Goal: Navigation & Orientation: Understand site structure

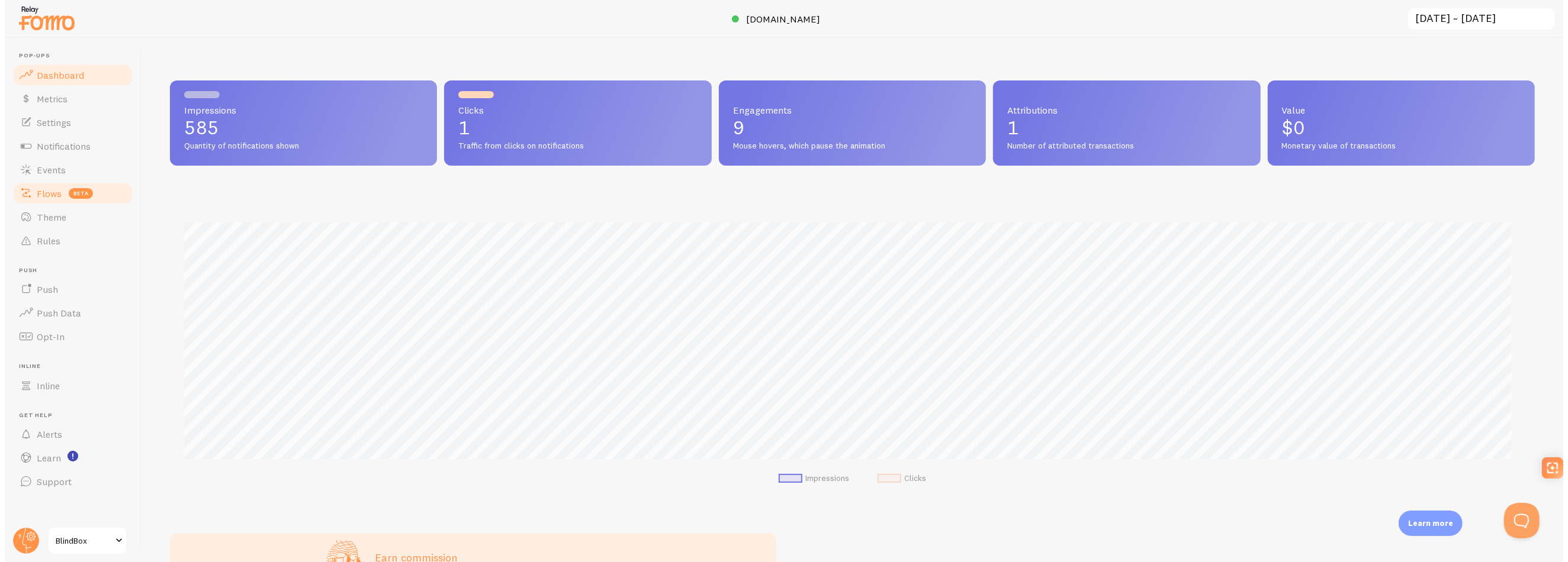
scroll to position [311, 1365]
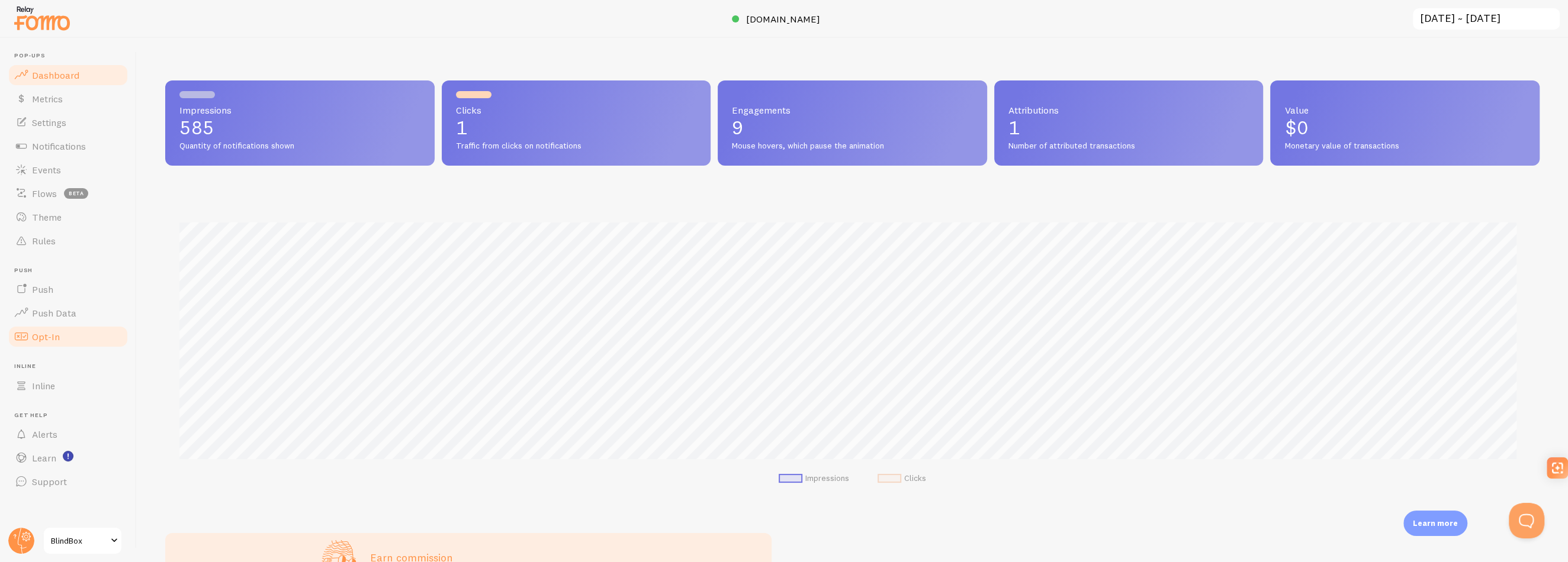
click at [41, 332] on span "Opt-In" at bounding box center [46, 336] width 28 height 12
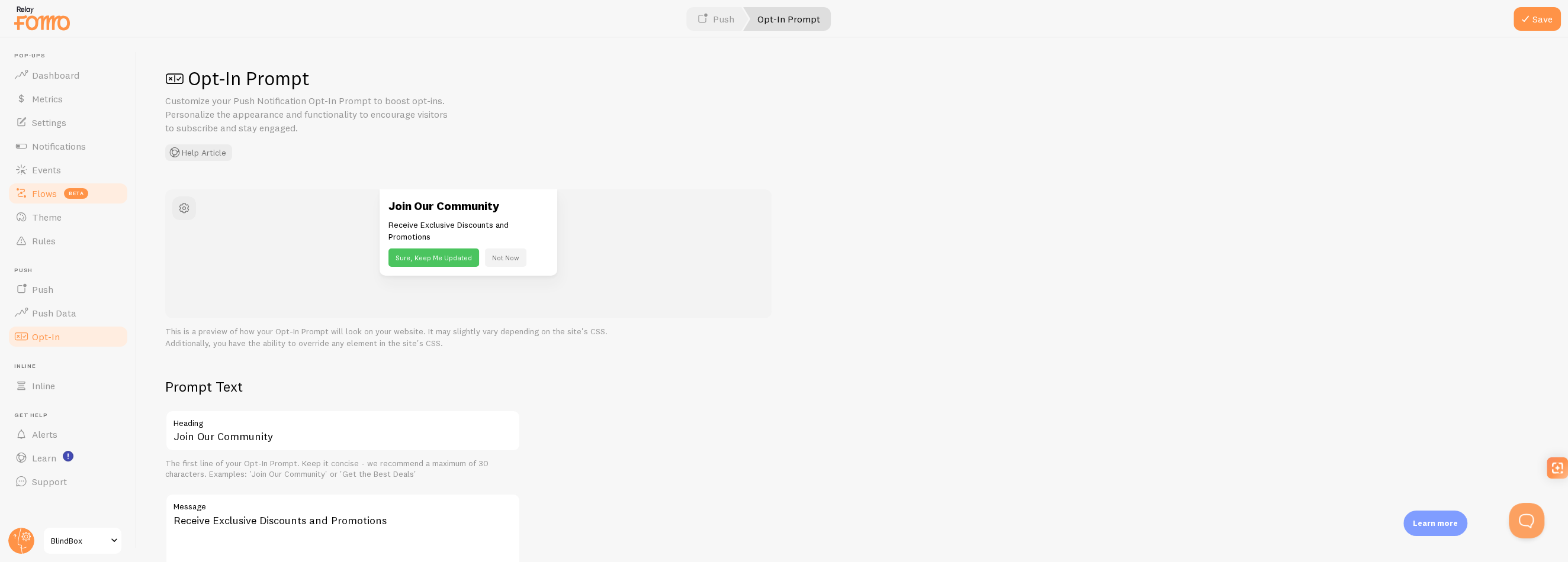
click at [33, 196] on span "Flows" at bounding box center [44, 193] width 25 height 12
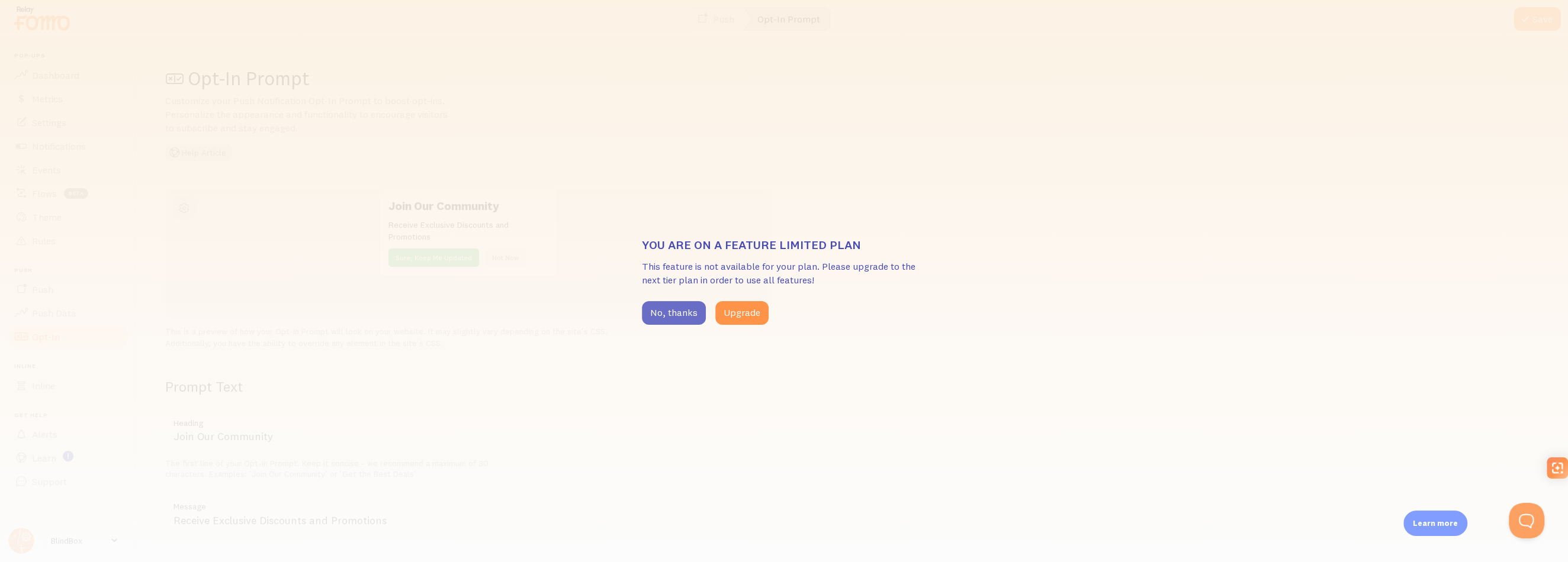
click at [665, 313] on button "No, thanks" at bounding box center [673, 313] width 64 height 24
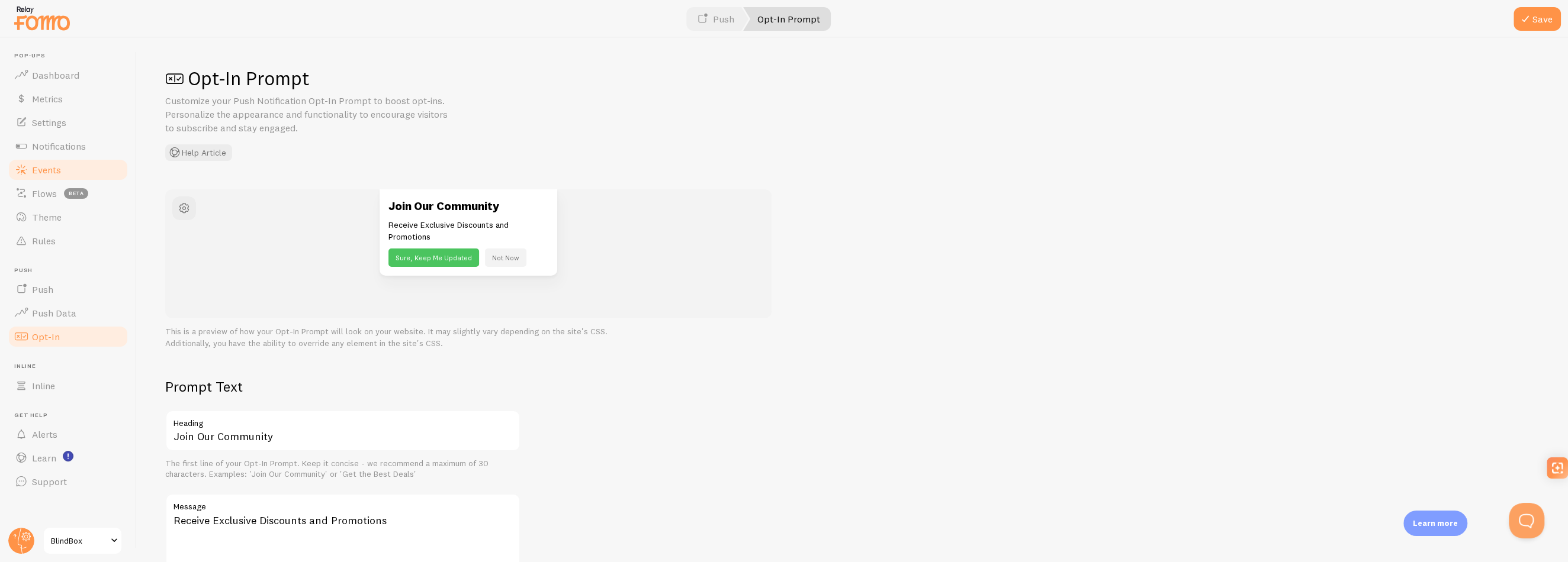
click at [64, 169] on link "Events" at bounding box center [68, 170] width 122 height 24
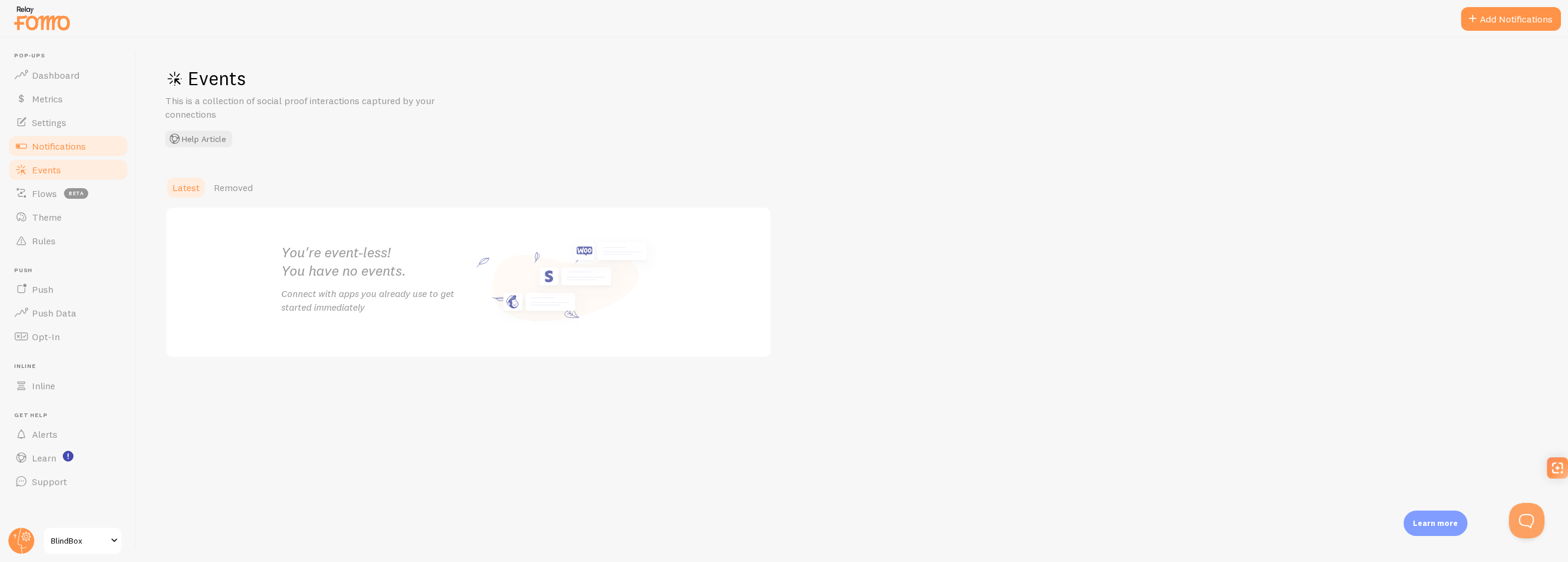
click at [64, 153] on link "Notifications" at bounding box center [68, 147] width 122 height 24
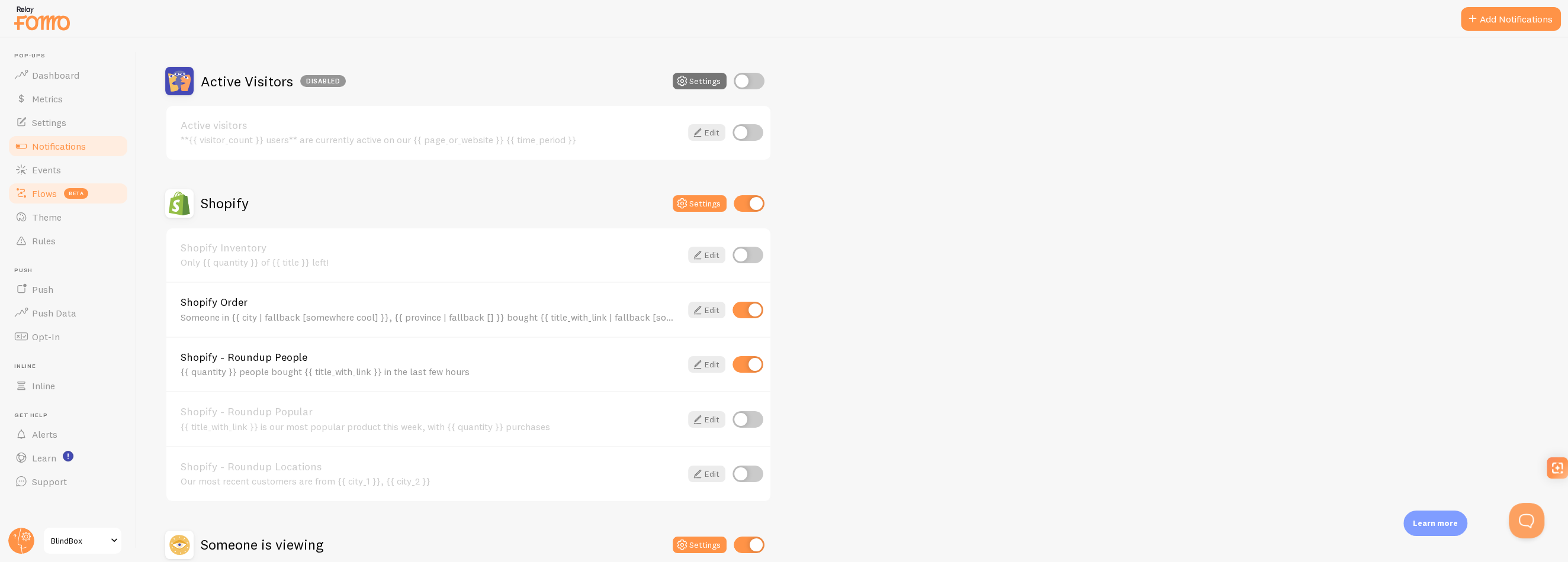
scroll to position [269, 0]
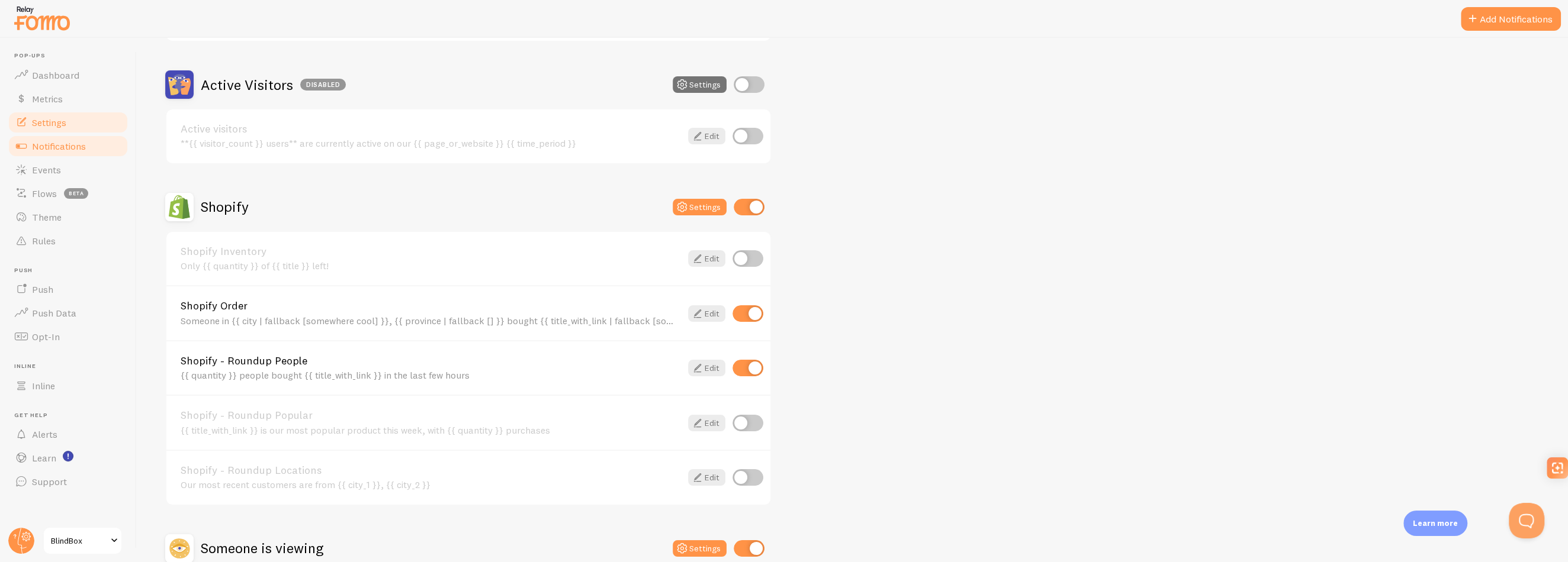
click at [52, 129] on link "Settings" at bounding box center [68, 123] width 122 height 24
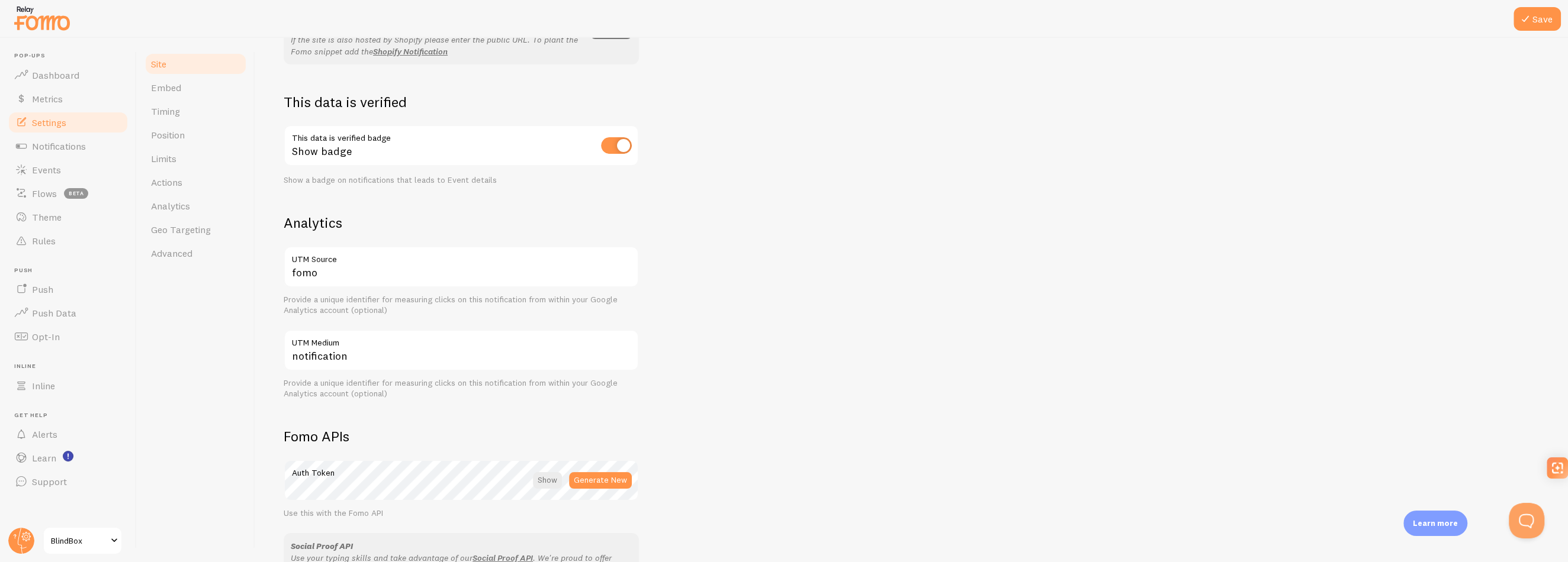
scroll to position [554, 0]
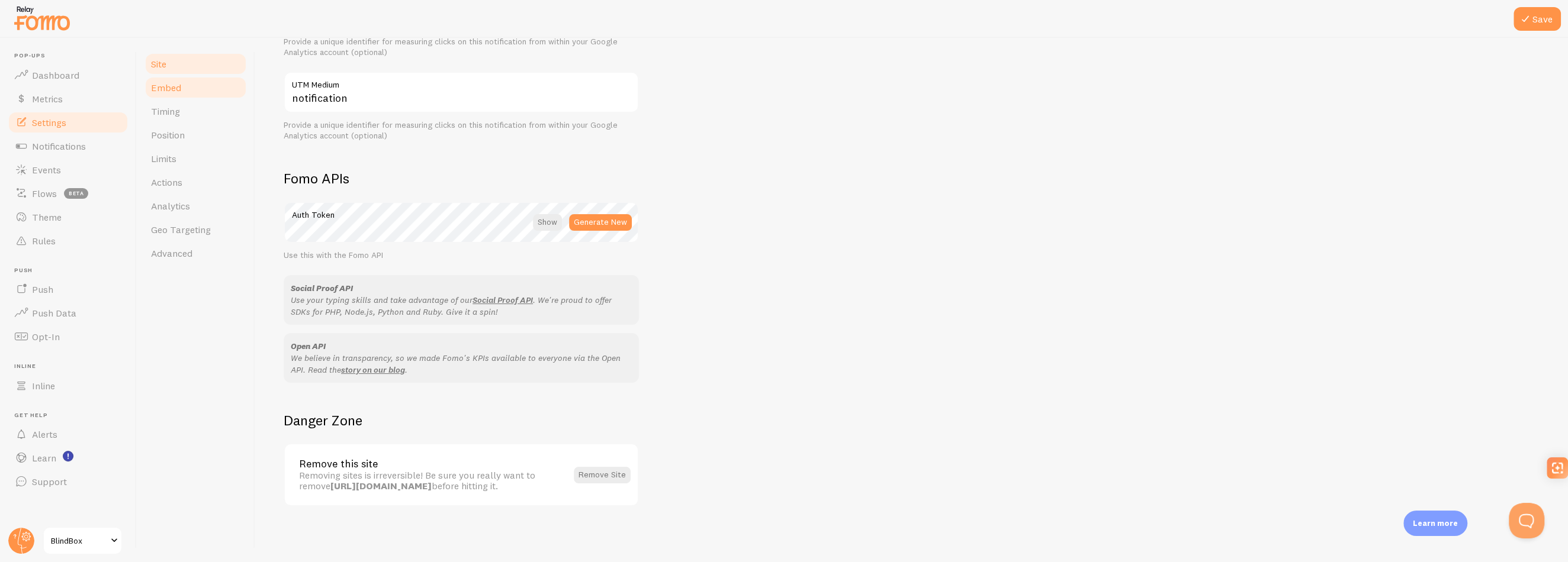
click at [169, 87] on span "Embed" at bounding box center [166, 87] width 30 height 12
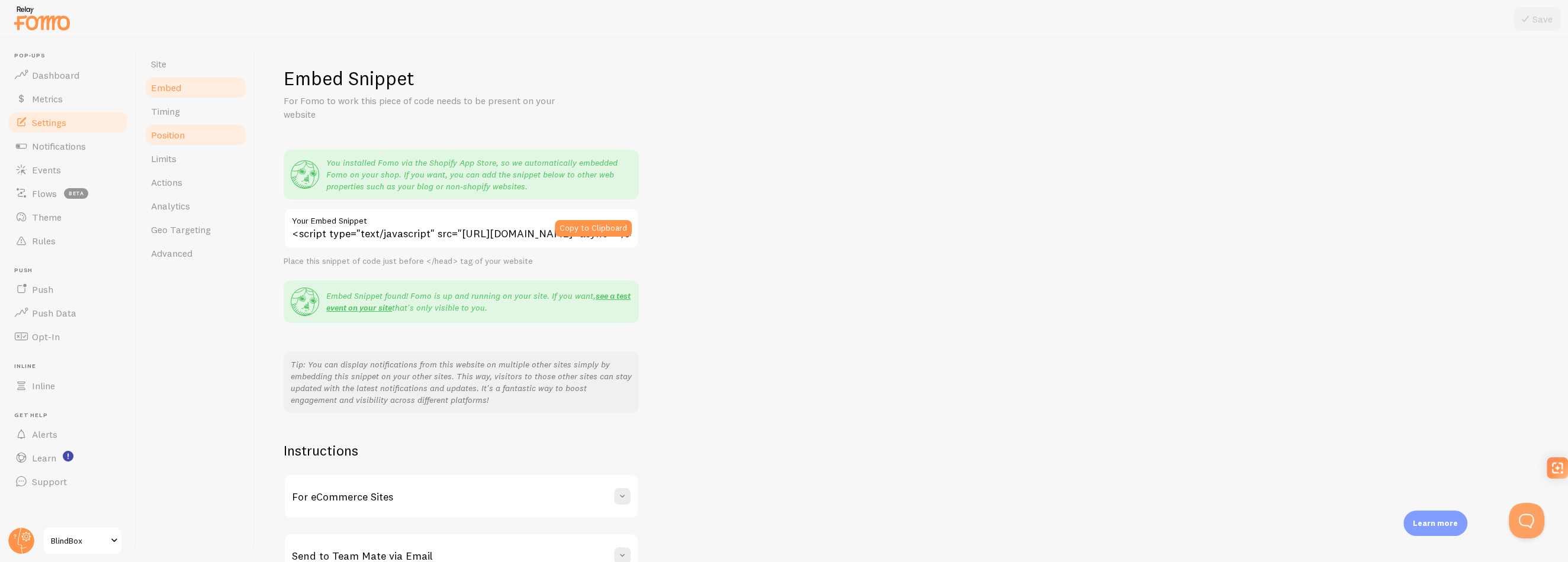
click at [192, 128] on link "Position" at bounding box center [196, 135] width 104 height 24
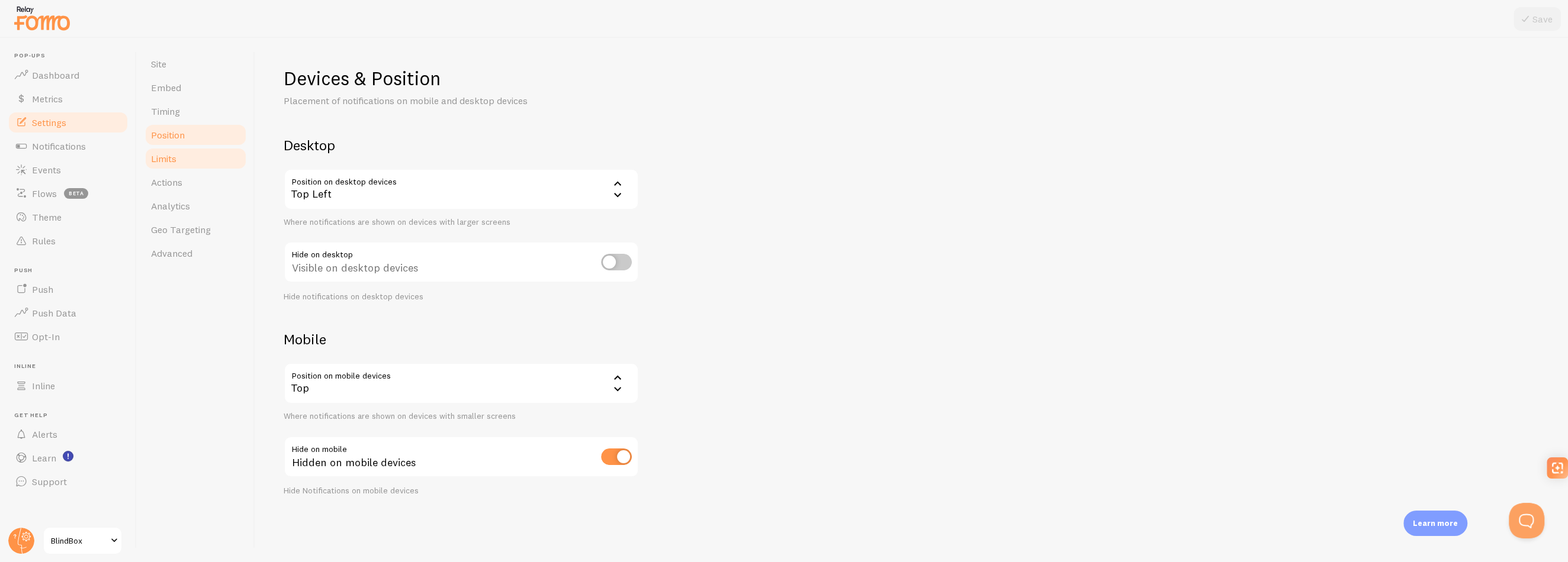
click at [182, 159] on link "Limits" at bounding box center [196, 158] width 104 height 24
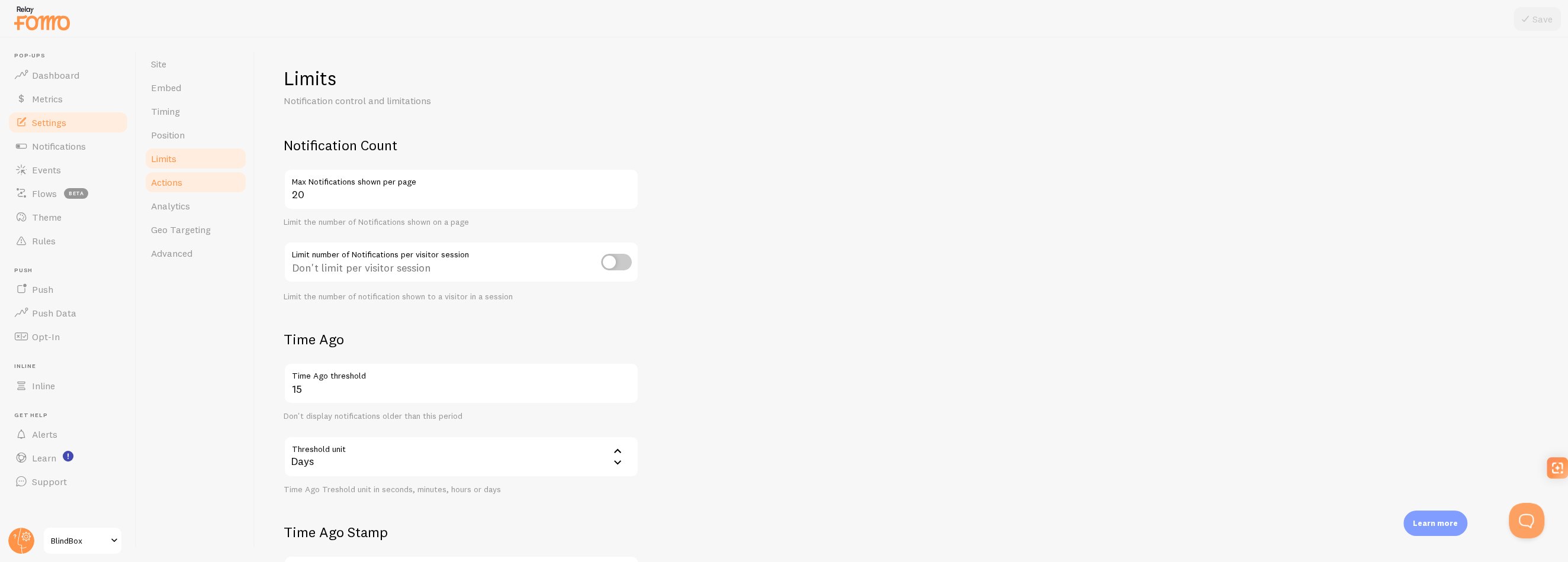
click at [179, 185] on span "Actions" at bounding box center [167, 182] width 31 height 12
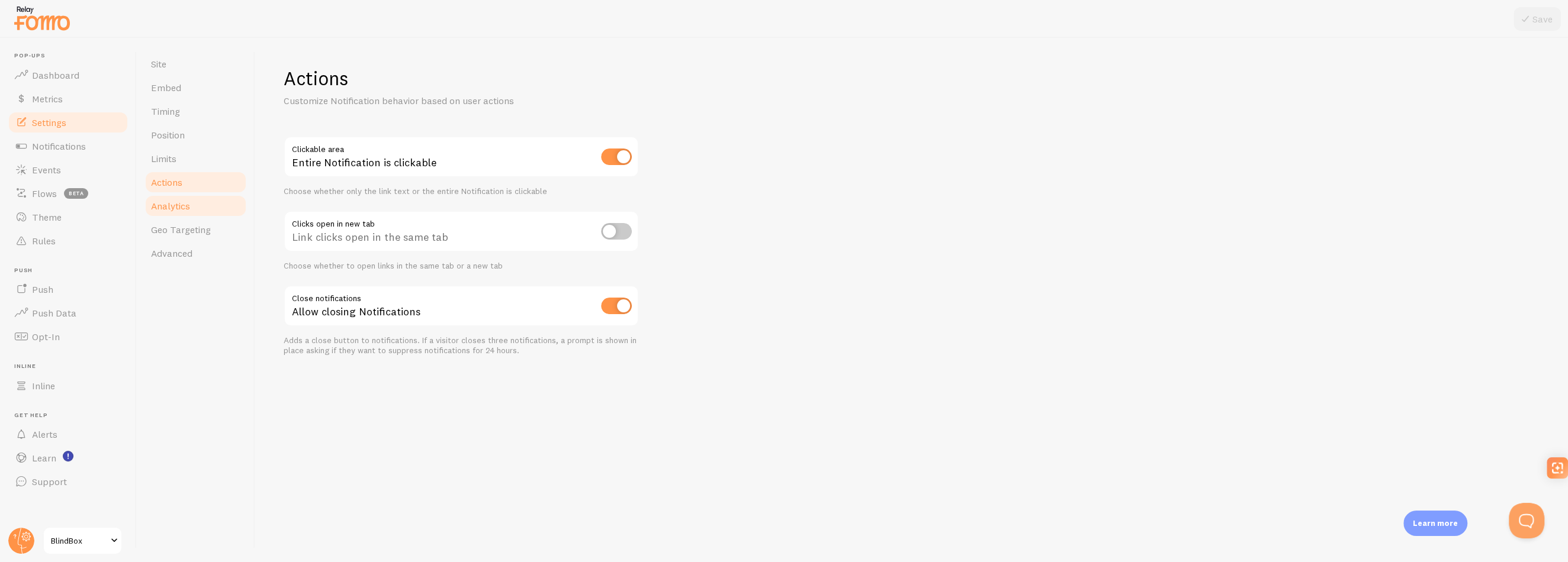
click at [179, 204] on span "Analytics" at bounding box center [170, 206] width 39 height 12
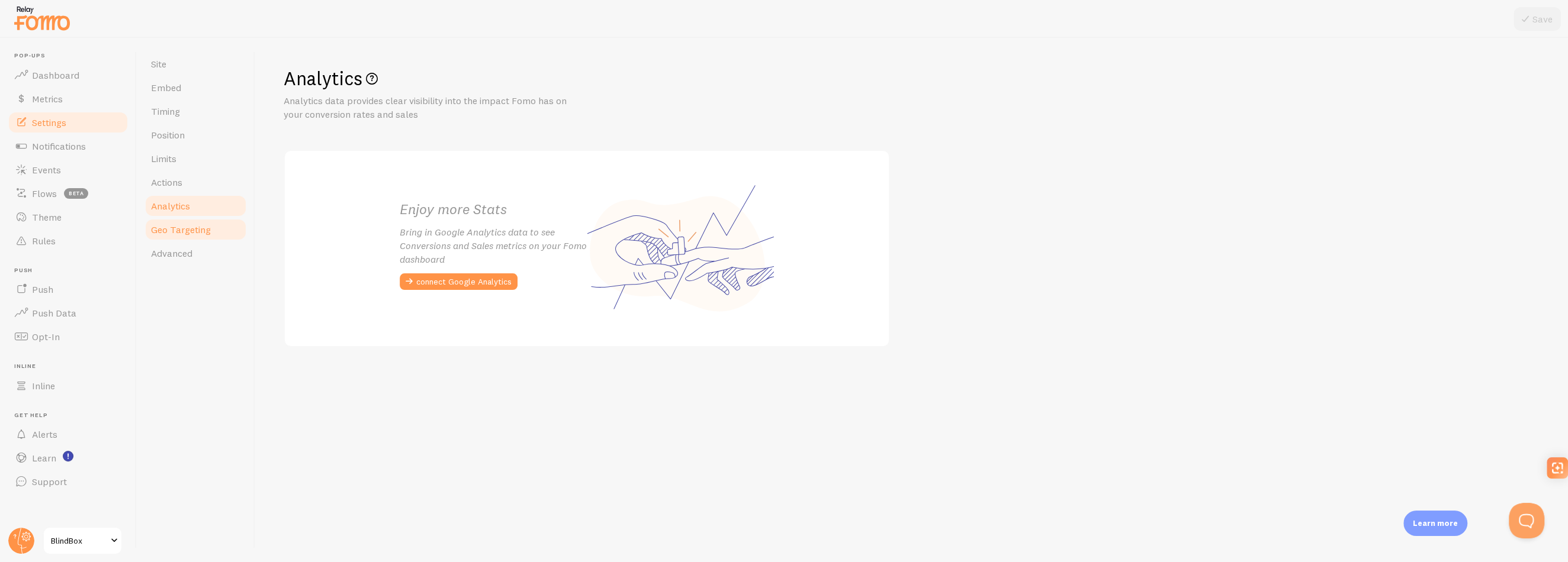
click at [174, 228] on span "Geo Targeting" at bounding box center [181, 230] width 60 height 12
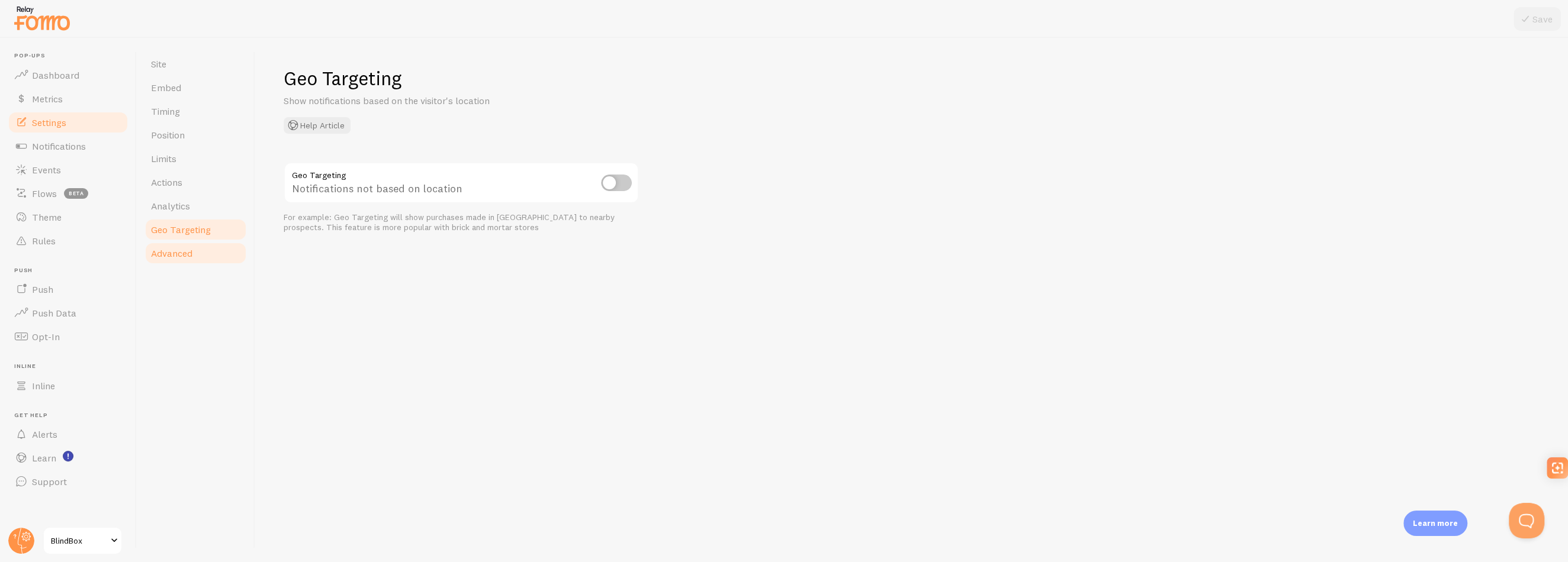
click at [179, 256] on span "Advanced" at bounding box center [171, 253] width 41 height 12
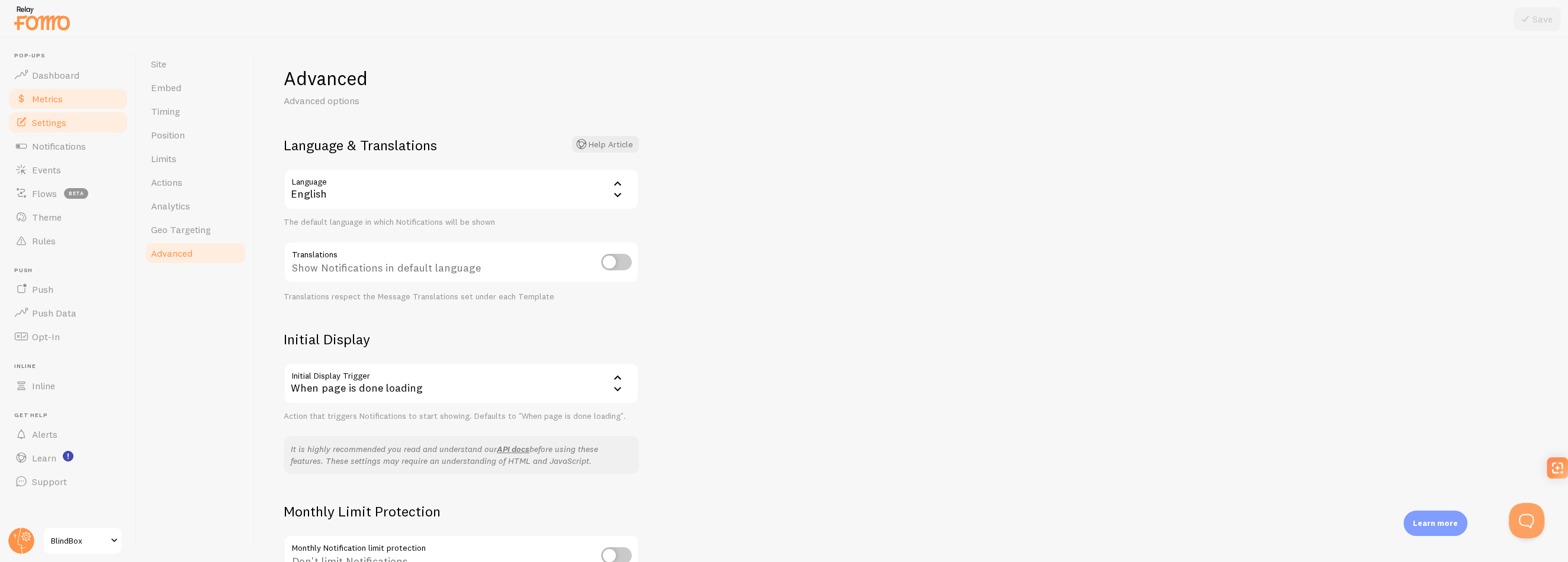
click at [55, 102] on span "Metrics" at bounding box center [47, 98] width 31 height 12
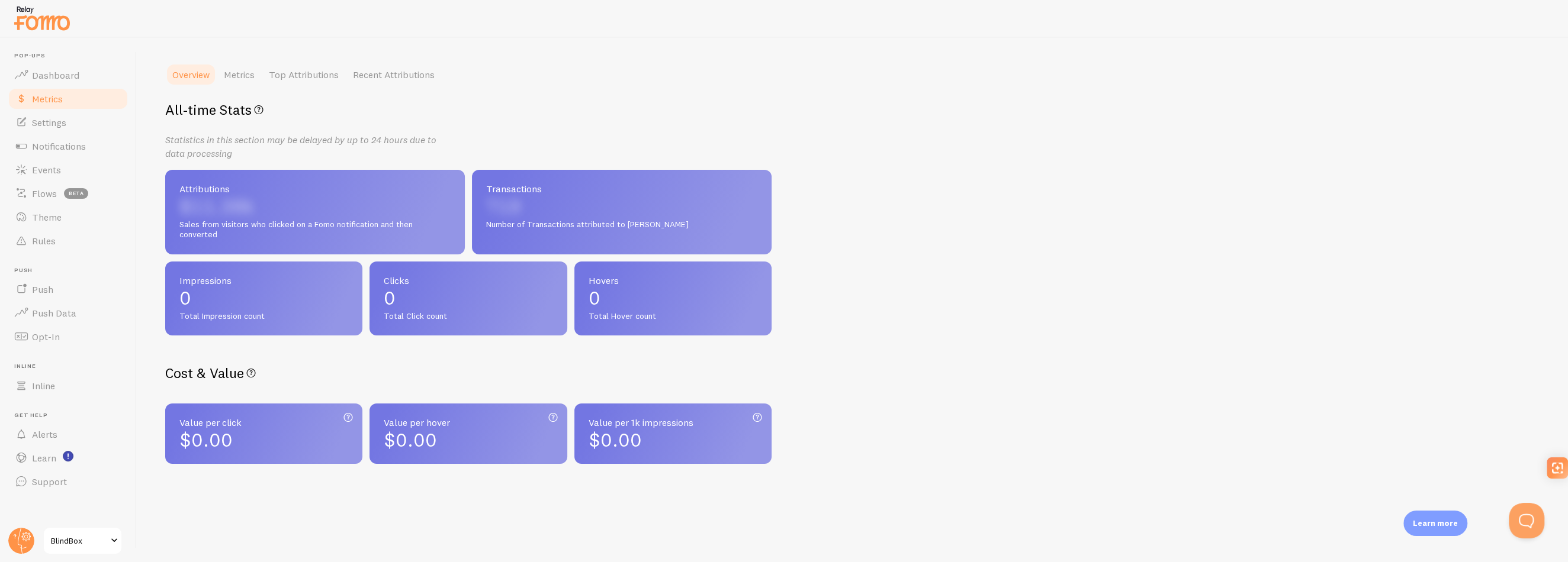
scroll to position [152, 0]
click at [41, 76] on span "Dashboard" at bounding box center [56, 75] width 47 height 12
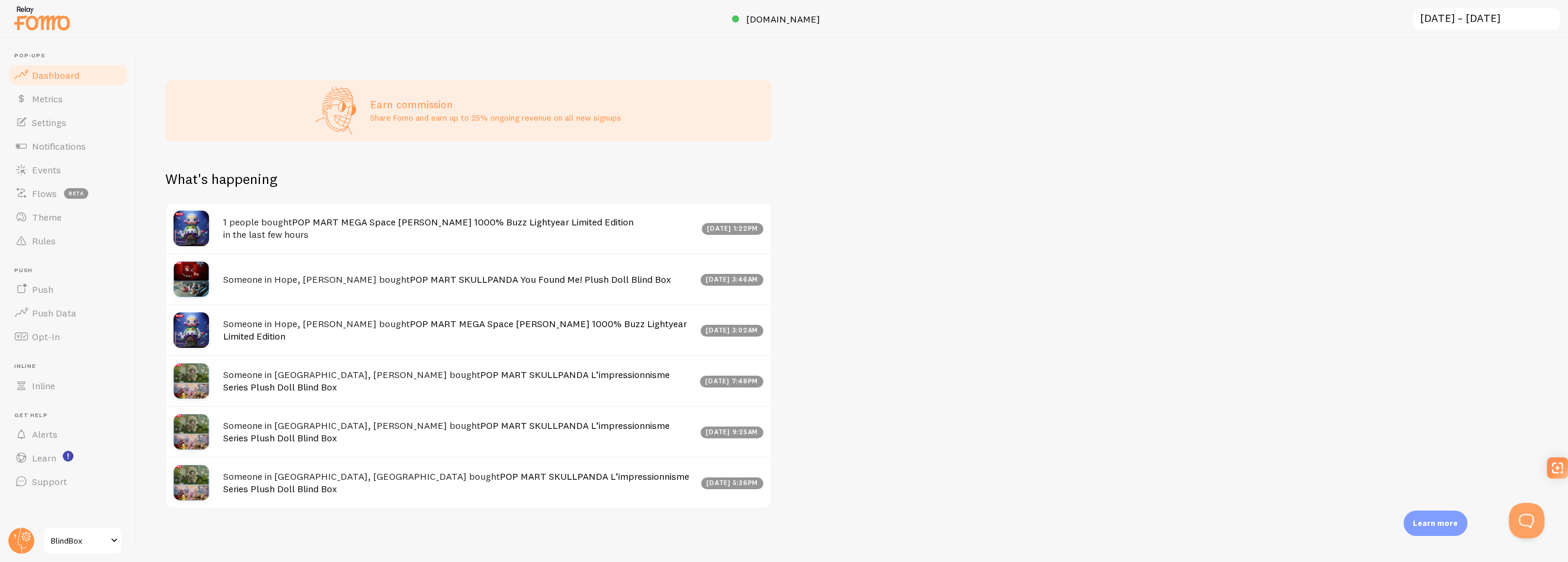
scroll to position [455, 0]
